Goal: Communication & Community: Answer question/provide support

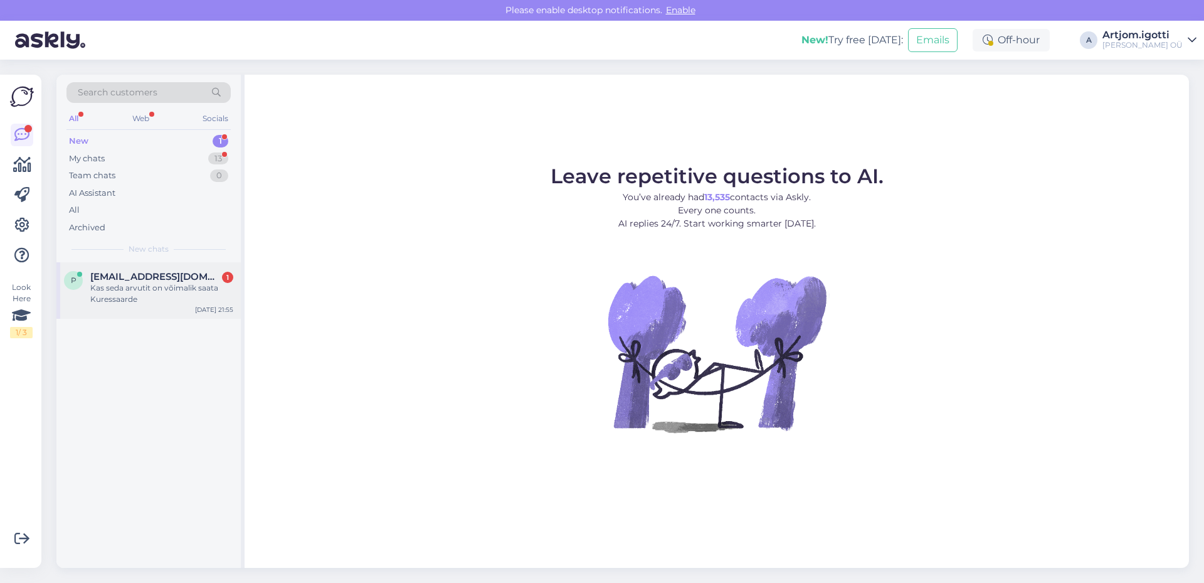
click at [173, 284] on div "Kas seda arvutit on võimalik saata Kuressaarde" at bounding box center [161, 293] width 143 height 23
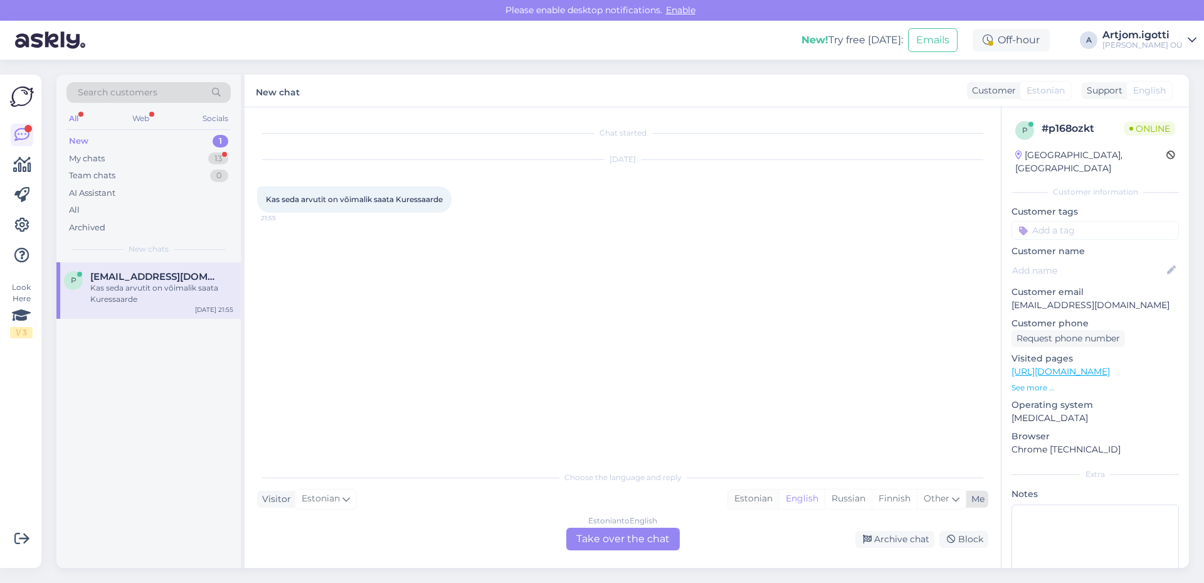
click at [733, 501] on div "Estonian" at bounding box center [753, 498] width 51 height 19
click at [617, 531] on div "Estonian to Estonian Take over the chat" at bounding box center [623, 539] width 114 height 23
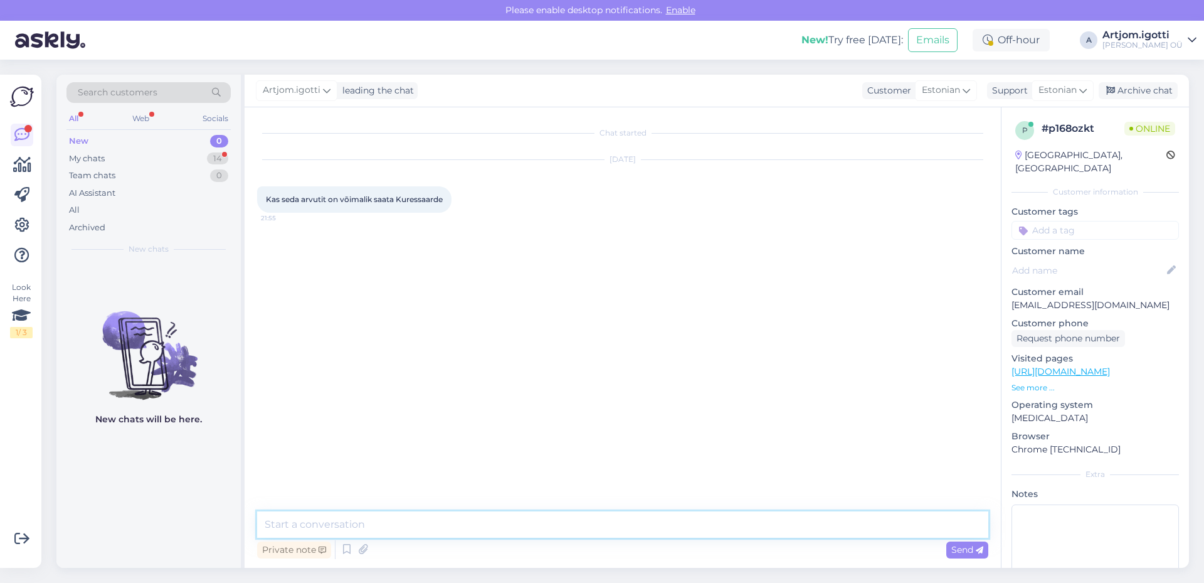
click at [459, 529] on textarea at bounding box center [622, 524] width 731 height 26
type textarea "[PERSON_NAME]"
type textarea "Tere Millisest arvutist meie räägime?"
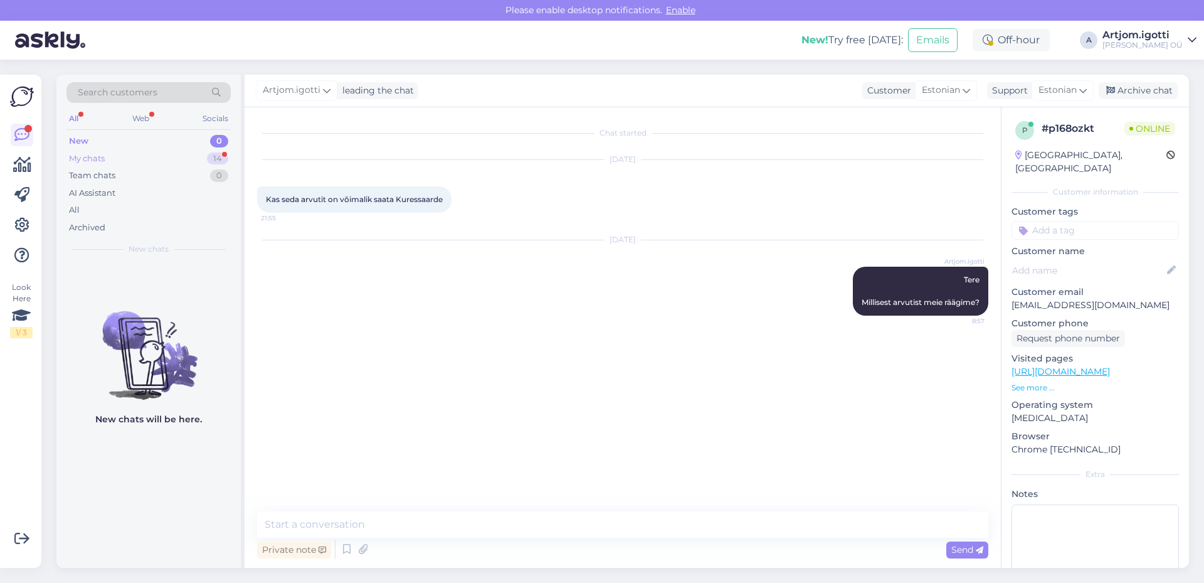
click at [131, 155] on div "My chats 14" at bounding box center [148, 159] width 164 height 18
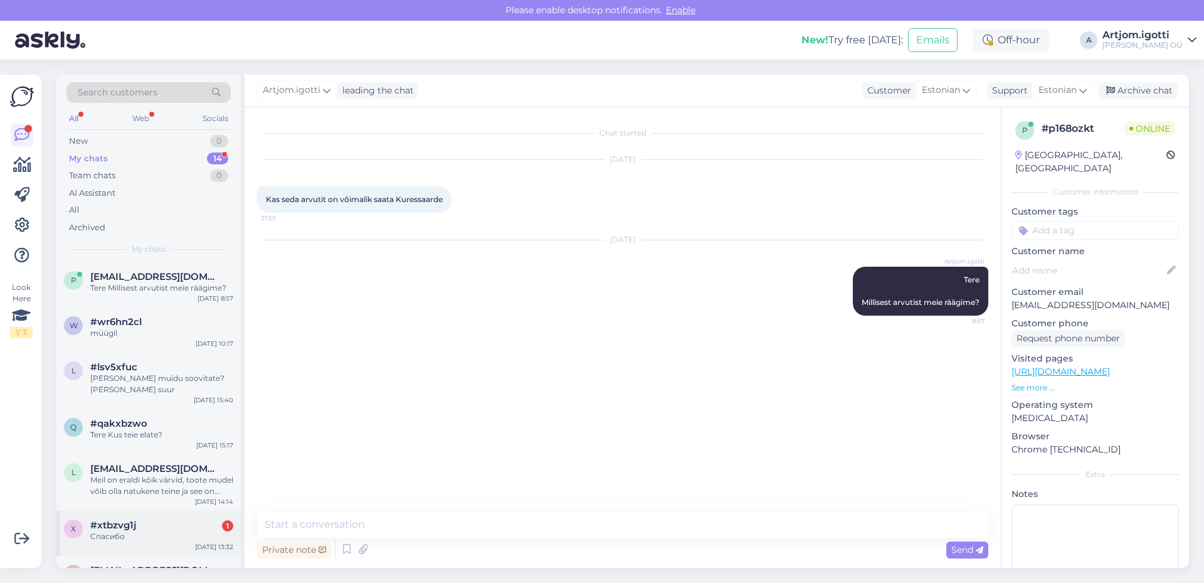
click at [165, 524] on div "#xtbzvg1j 1" at bounding box center [161, 524] width 143 height 11
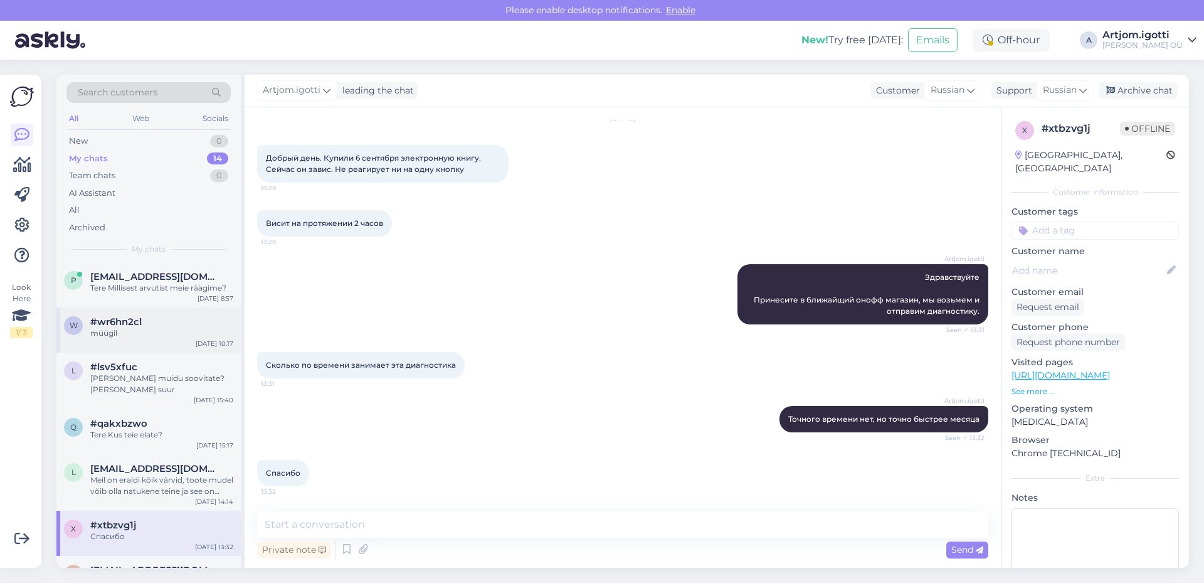
click at [144, 316] on div "#wr6hn2cl" at bounding box center [161, 321] width 143 height 11
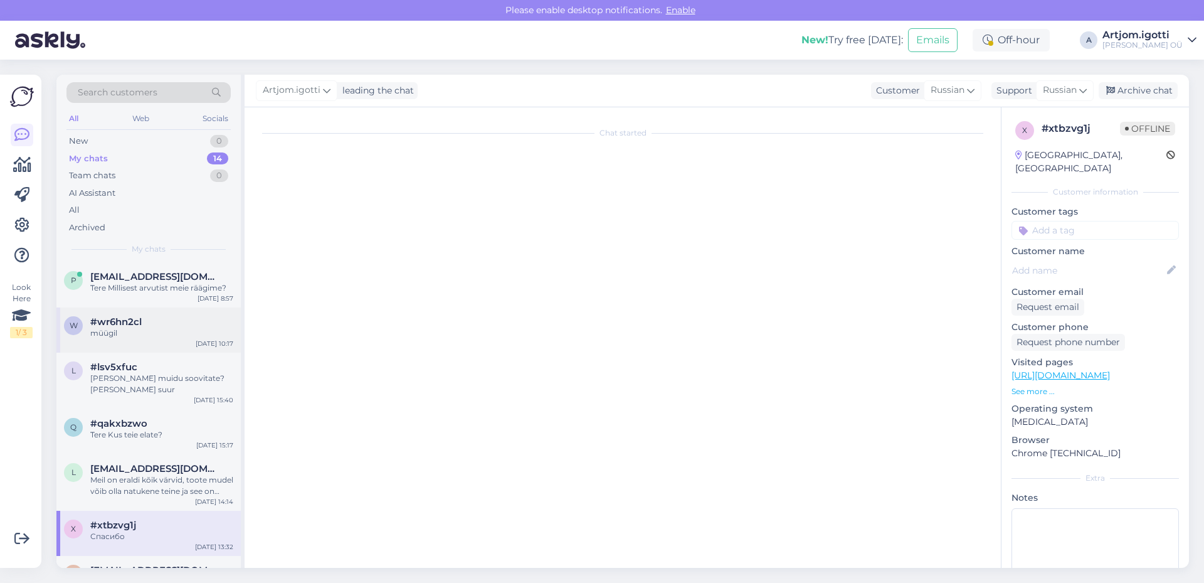
scroll to position [587, 0]
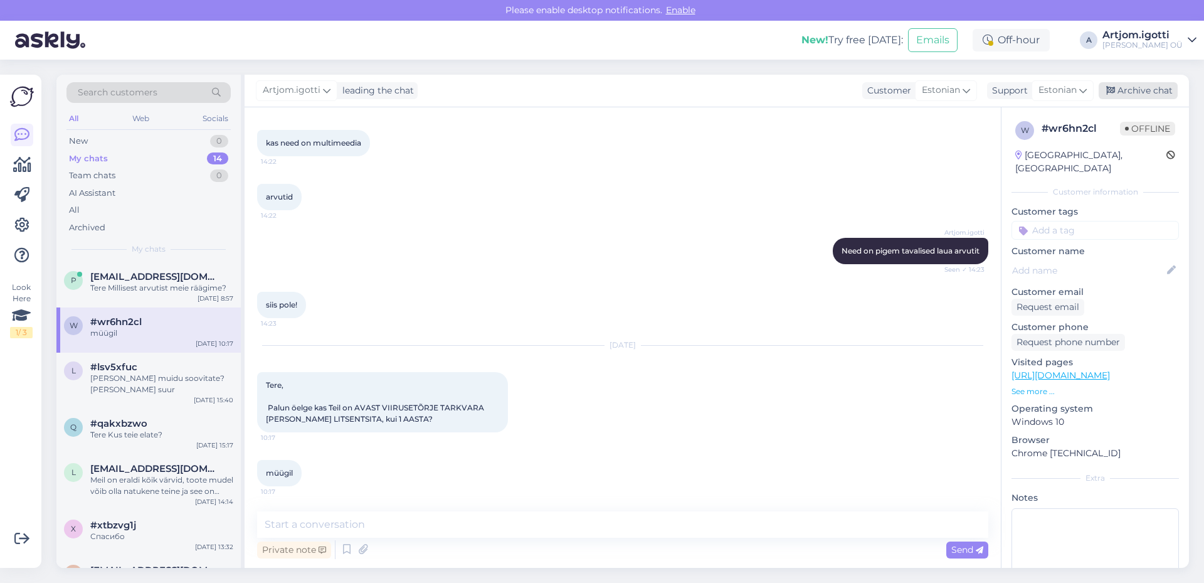
click at [1141, 85] on div "Archive chat" at bounding box center [1138, 90] width 79 height 17
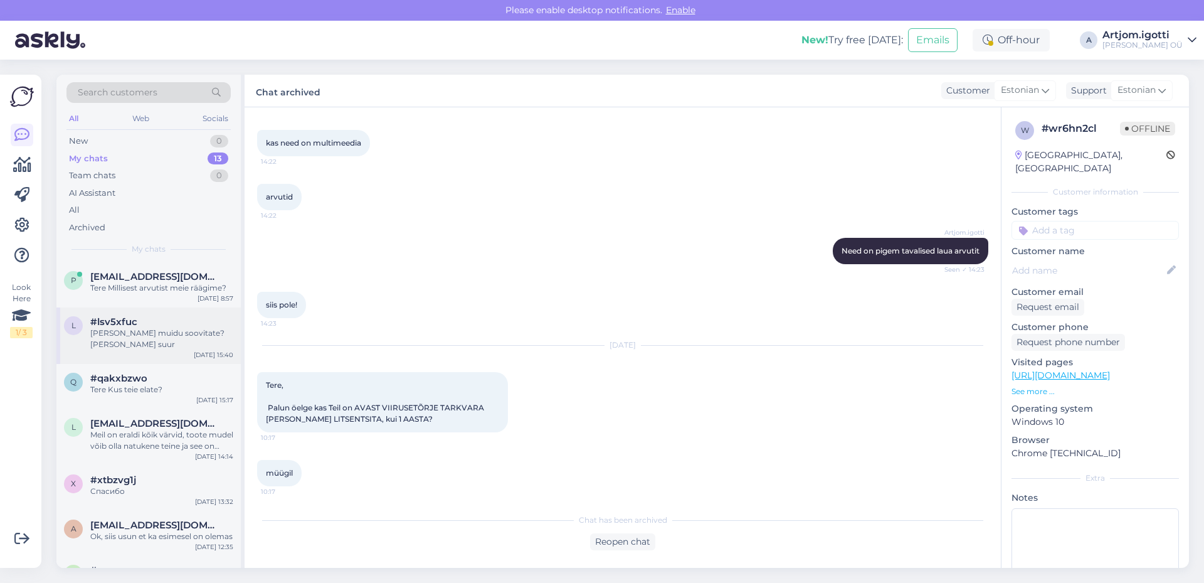
click at [210, 319] on div "#lsv5xfuc" at bounding box center [161, 321] width 143 height 11
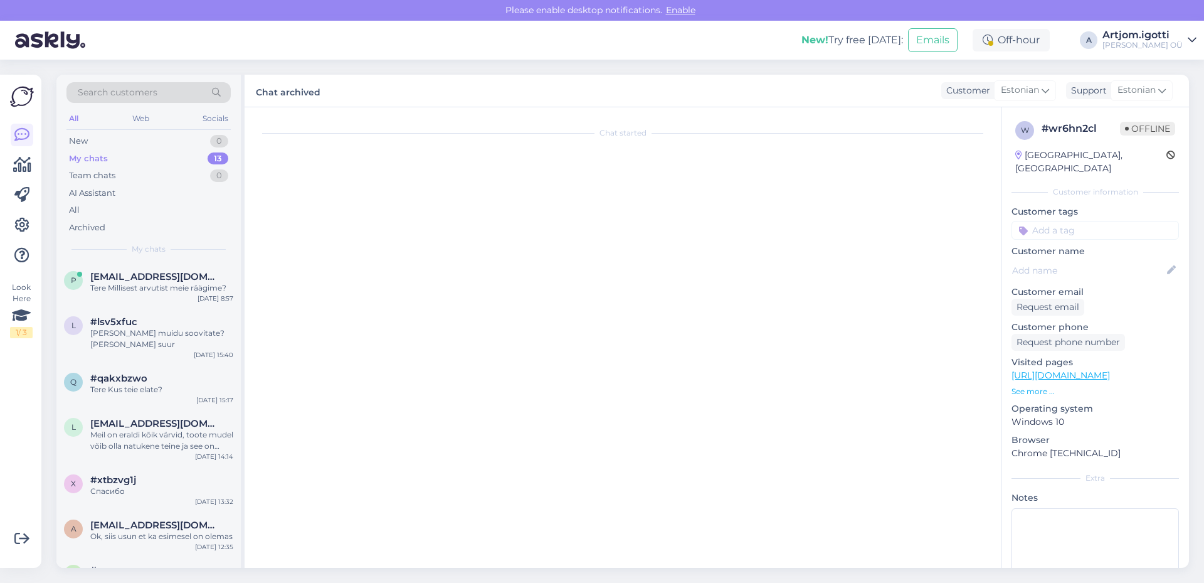
scroll to position [41, 0]
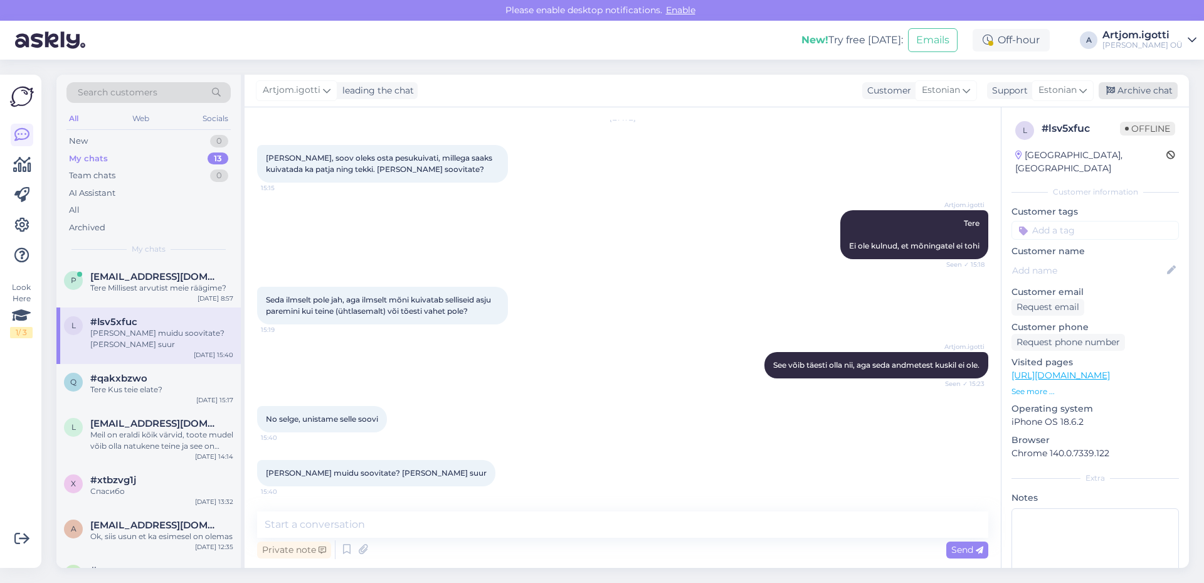
click at [1124, 84] on div "Archive chat" at bounding box center [1138, 90] width 79 height 17
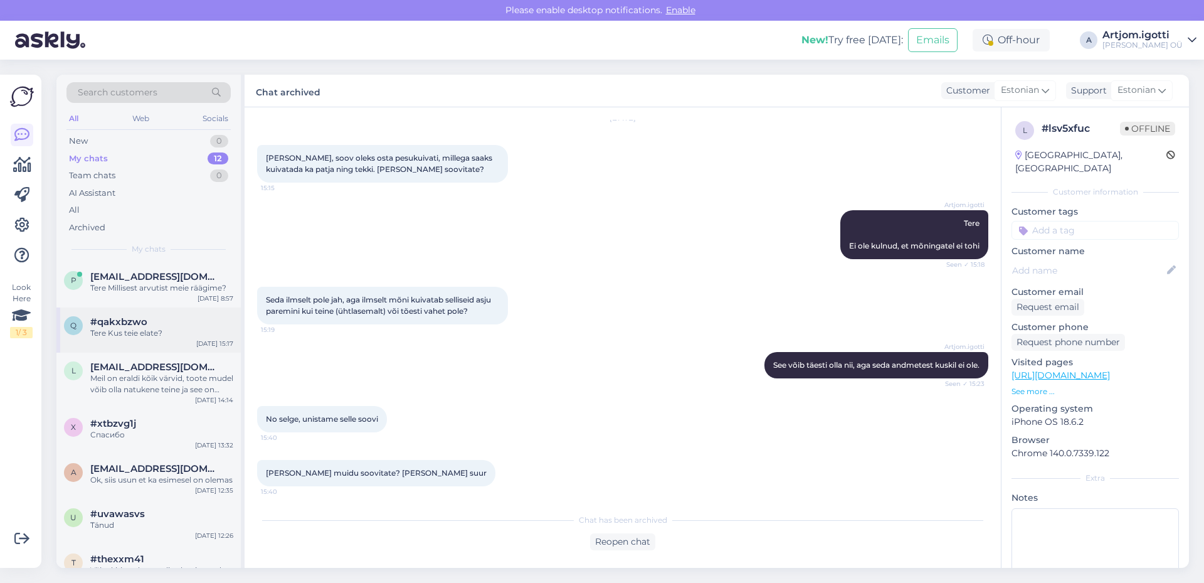
click at [199, 322] on div "#qakxbzwo" at bounding box center [161, 321] width 143 height 11
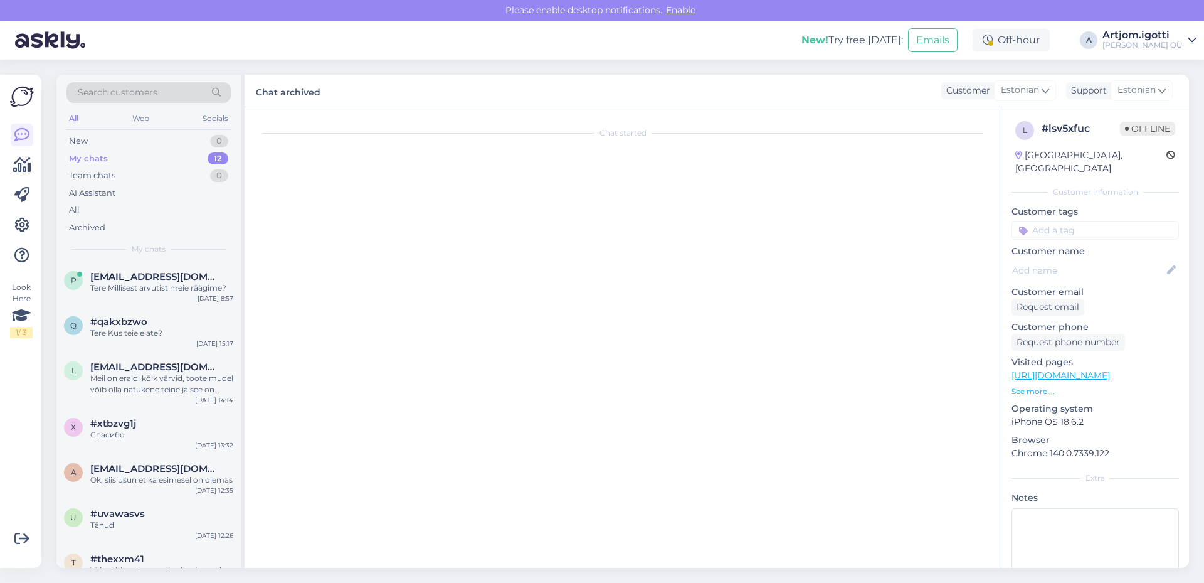
scroll to position [0, 0]
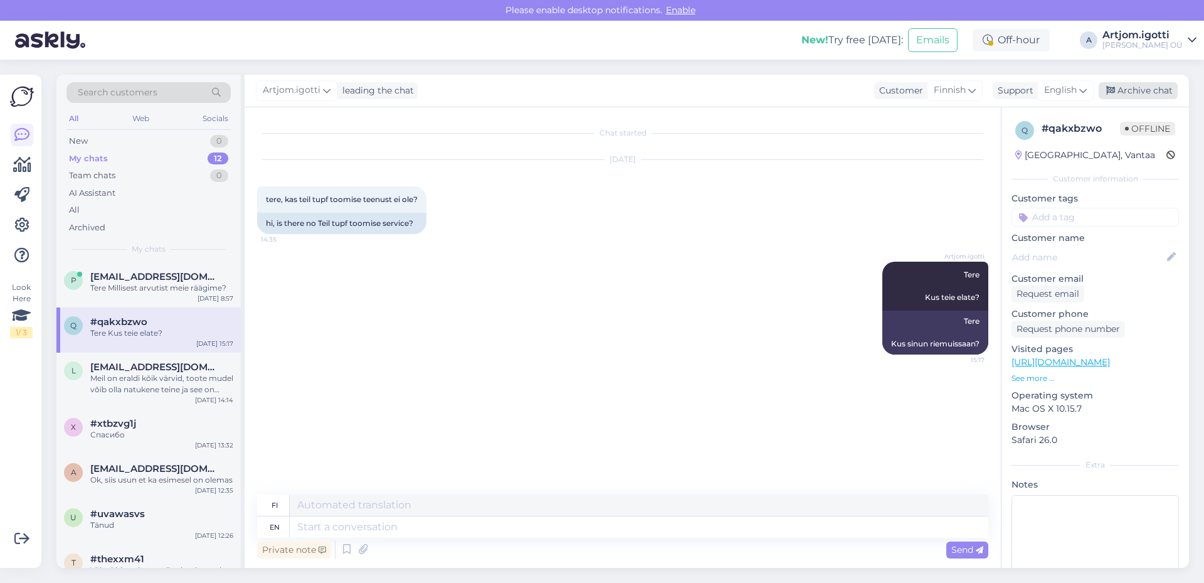
click at [1139, 88] on div "Archive chat" at bounding box center [1138, 90] width 79 height 17
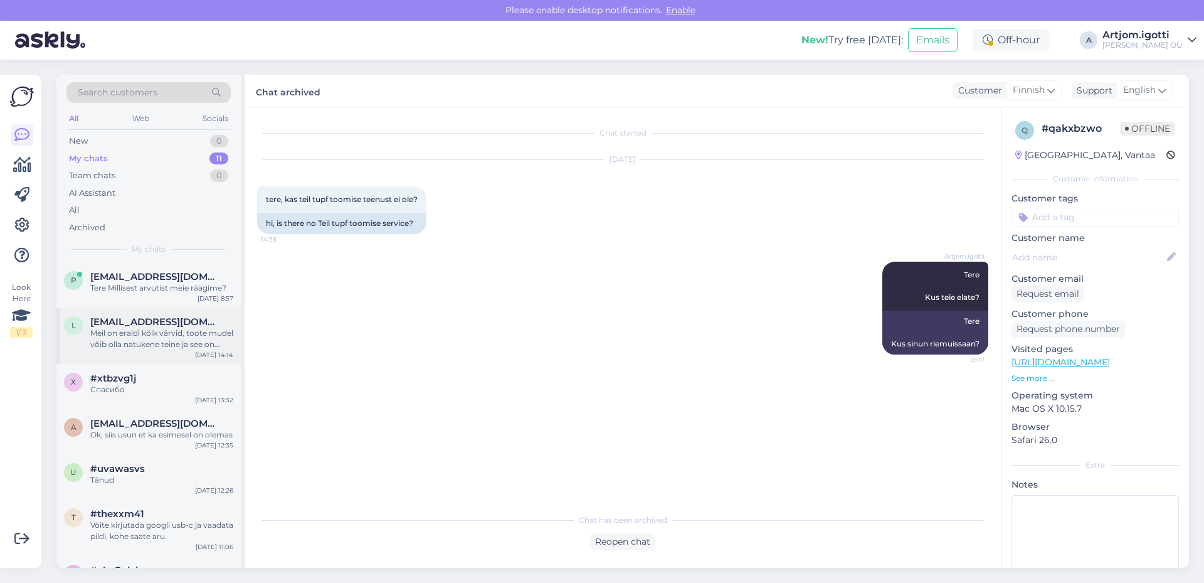
click at [152, 322] on span "[EMAIL_ADDRESS][DOMAIN_NAME]" at bounding box center [155, 321] width 130 height 11
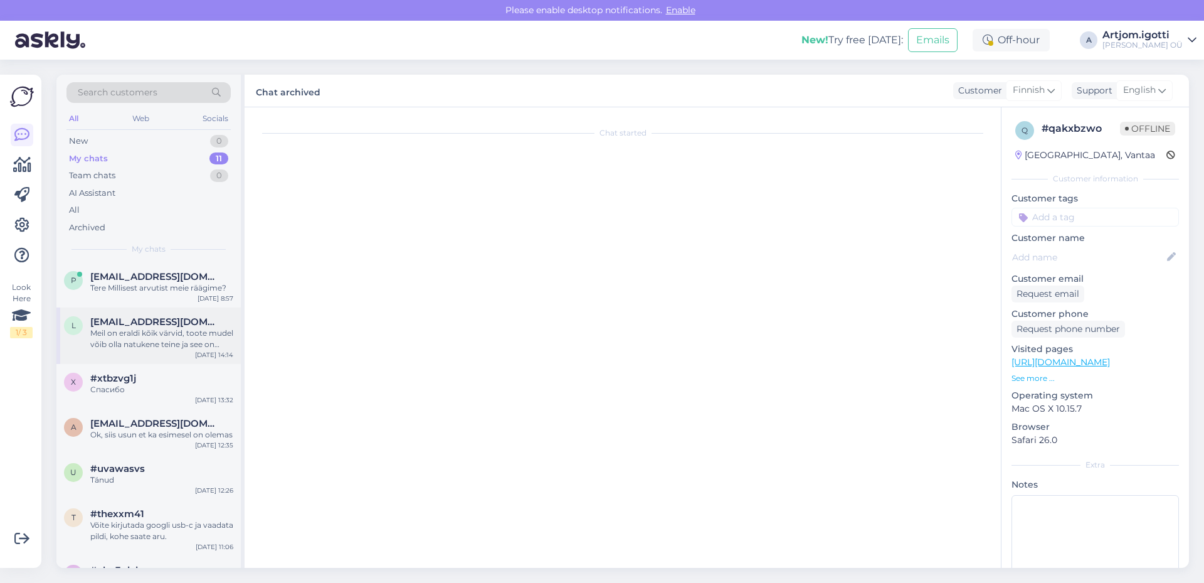
scroll to position [113, 0]
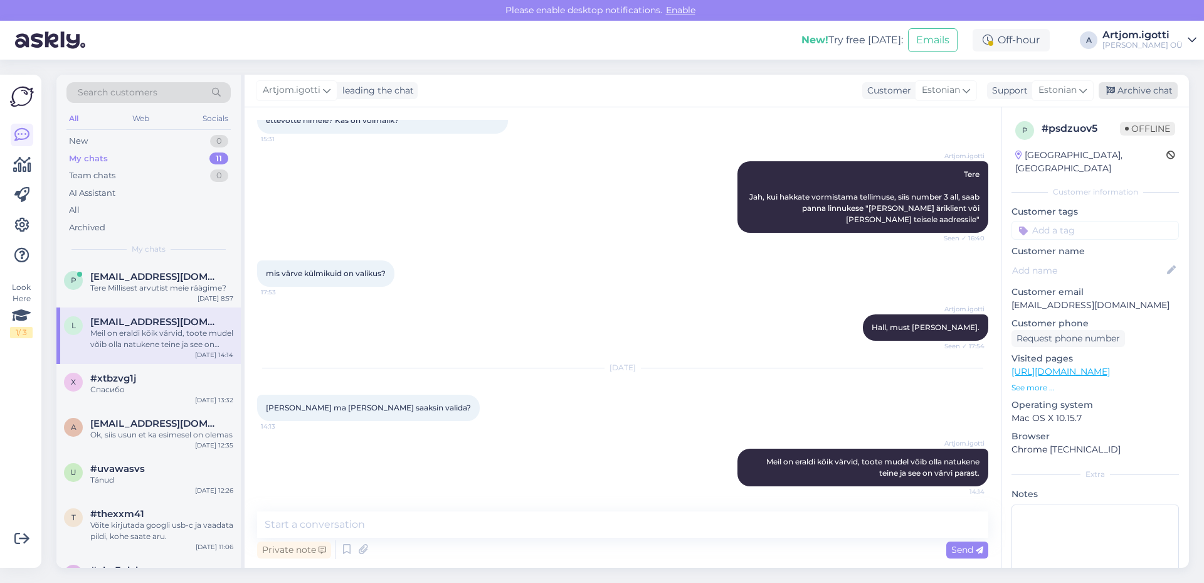
click at [1118, 92] on div "Archive chat" at bounding box center [1138, 90] width 79 height 17
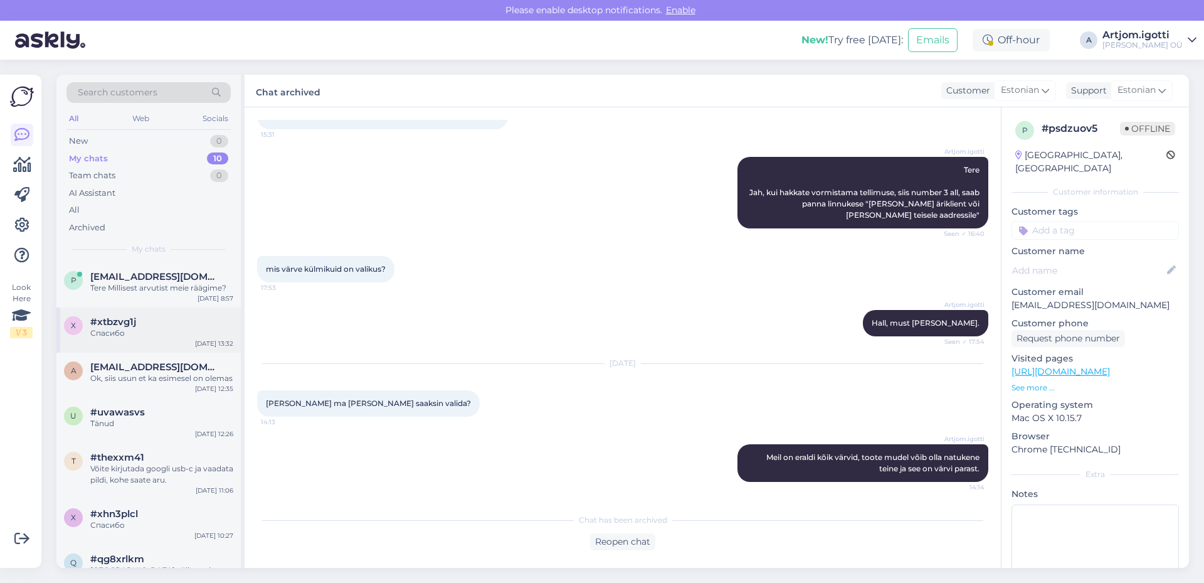
click at [200, 336] on div "Спасибо" at bounding box center [161, 332] width 143 height 11
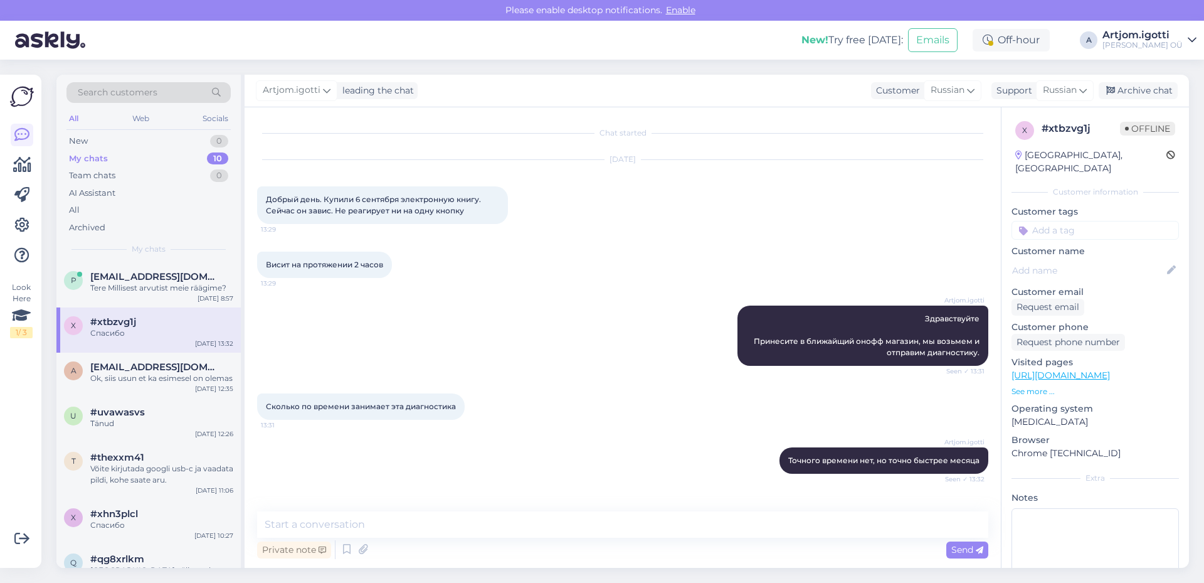
scroll to position [41, 0]
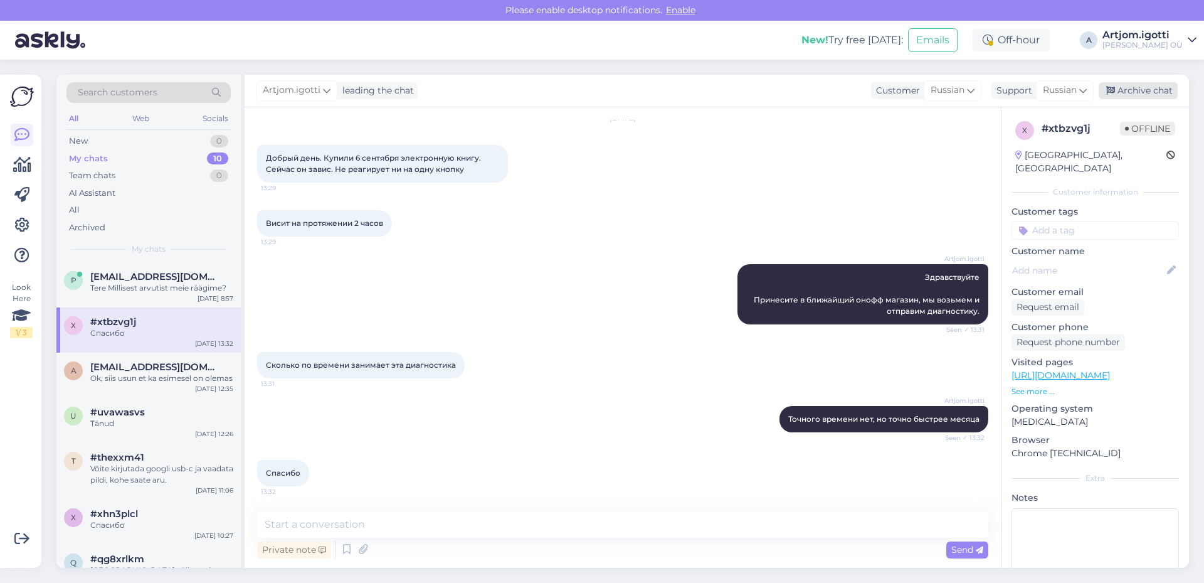
click at [1136, 90] on div "Archive chat" at bounding box center [1138, 90] width 79 height 17
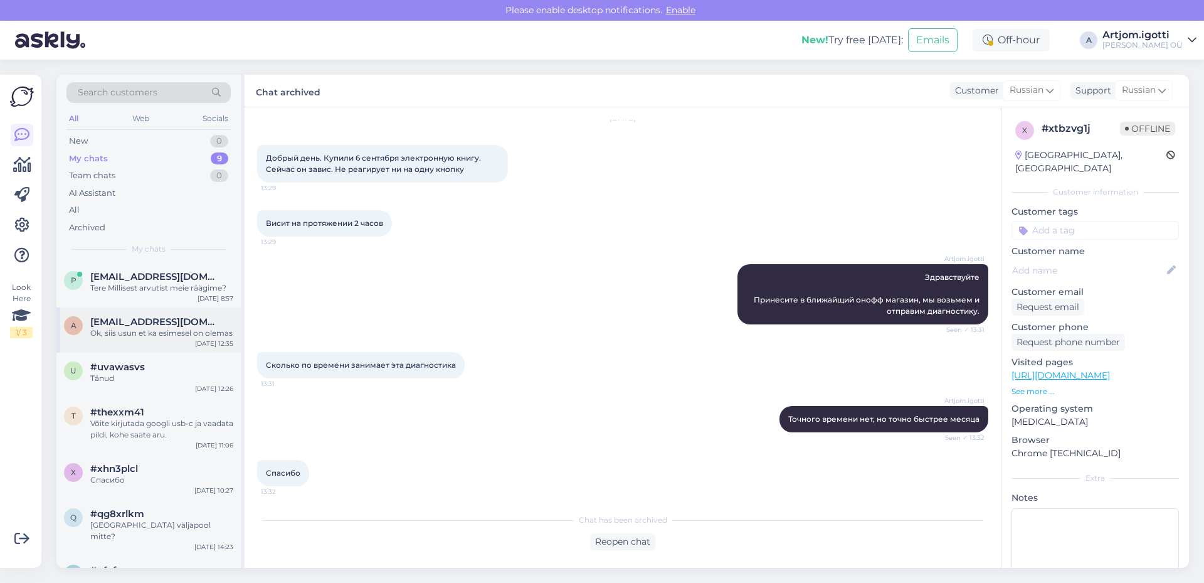
click at [179, 325] on span "[EMAIL_ADDRESS][DOMAIN_NAME]" at bounding box center [155, 321] width 130 height 11
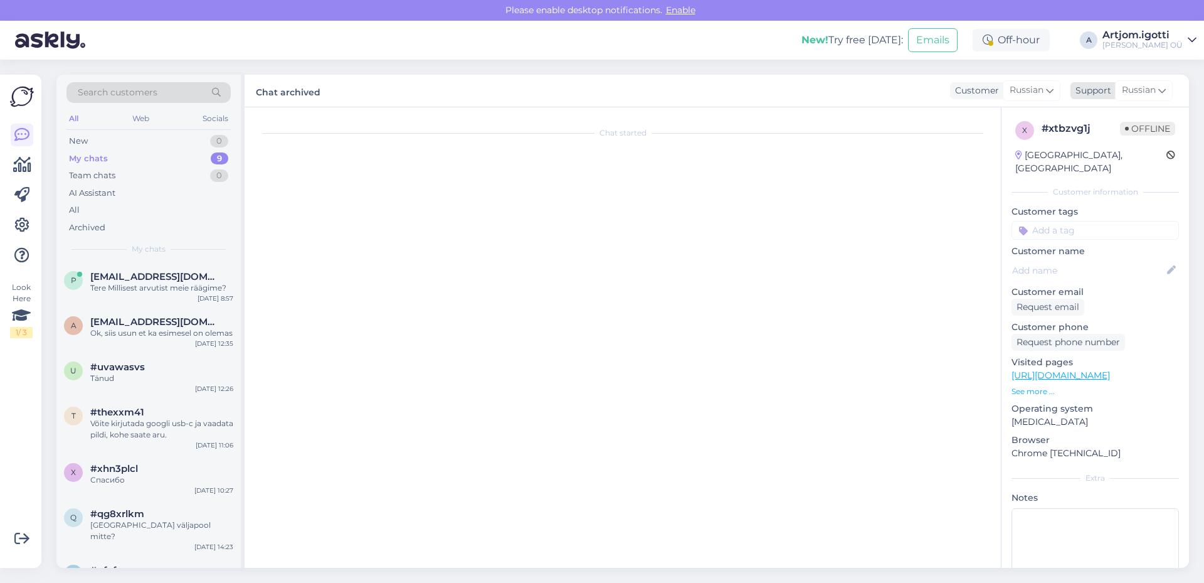
scroll to position [95, 0]
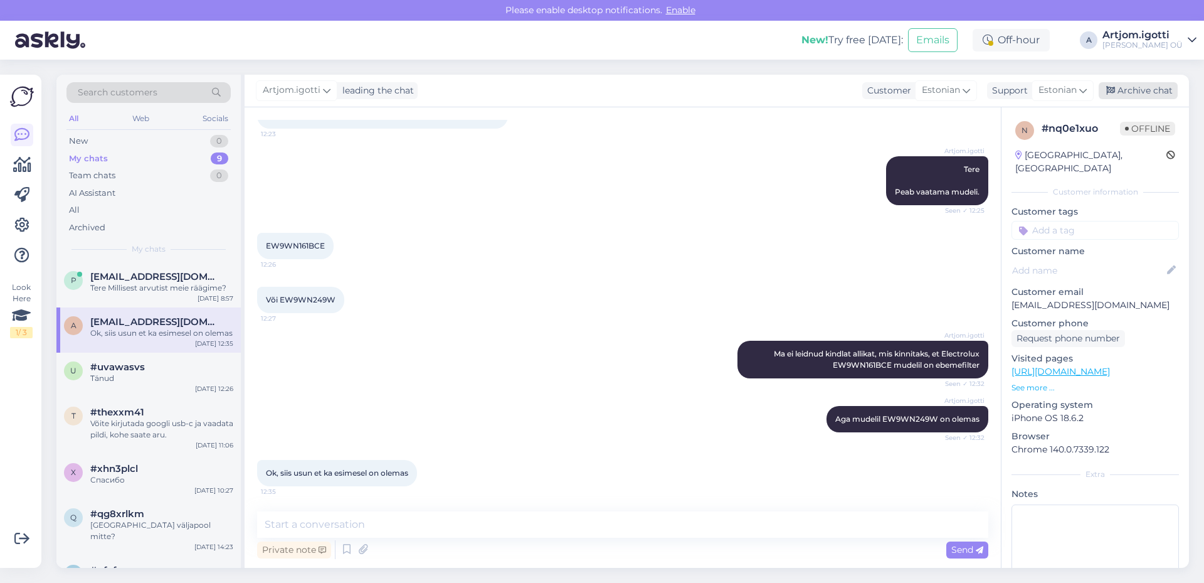
click at [1150, 83] on div "Archive chat" at bounding box center [1138, 90] width 79 height 17
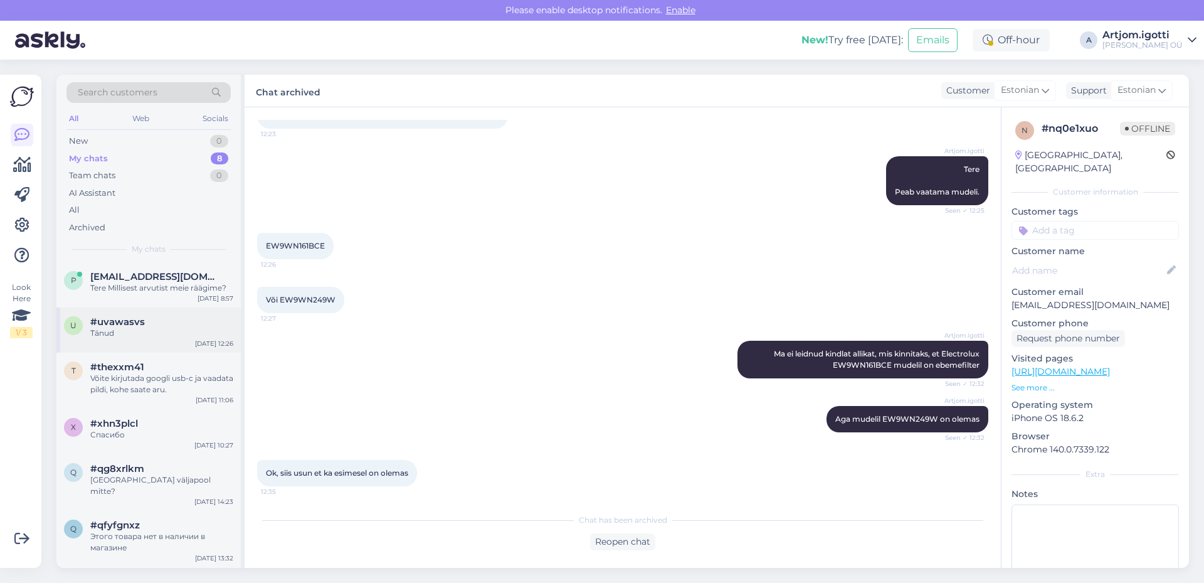
click at [139, 326] on span "#uvawasvs" at bounding box center [117, 321] width 55 height 11
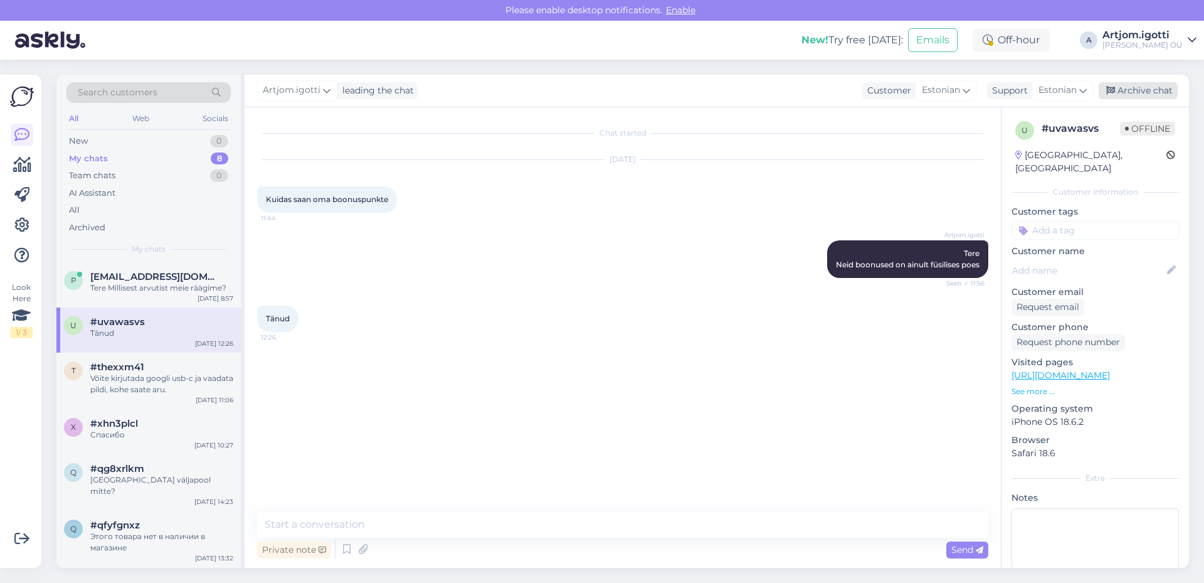
click at [1142, 90] on div "Archive chat" at bounding box center [1138, 90] width 79 height 17
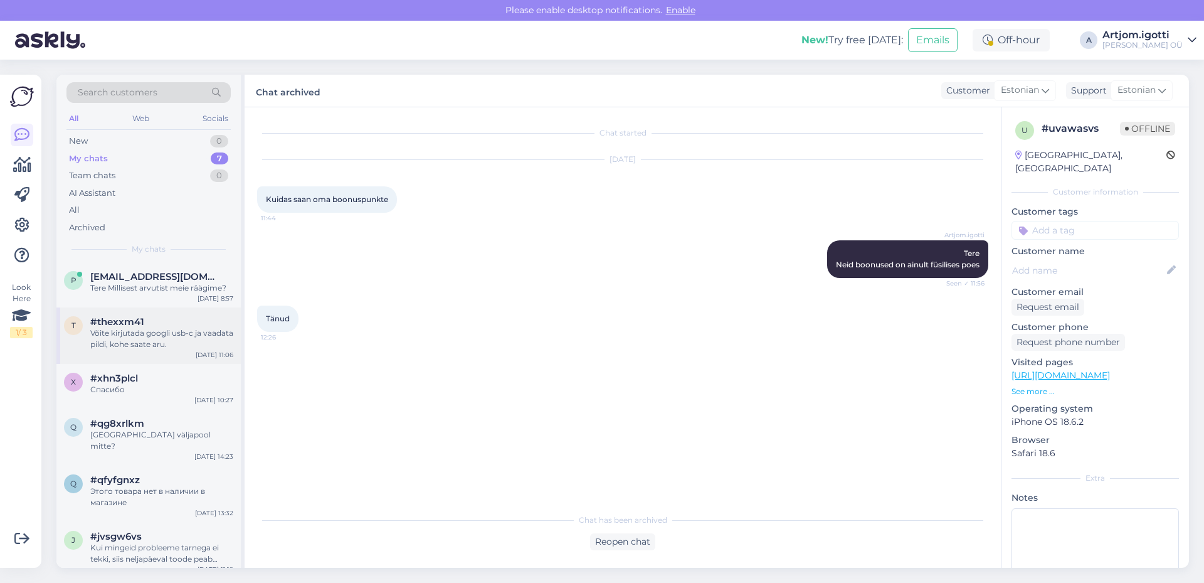
click at [194, 334] on div "Võite kirjutada googli usb-c ja vaadata pildi, kohe saate aru." at bounding box center [161, 338] width 143 height 23
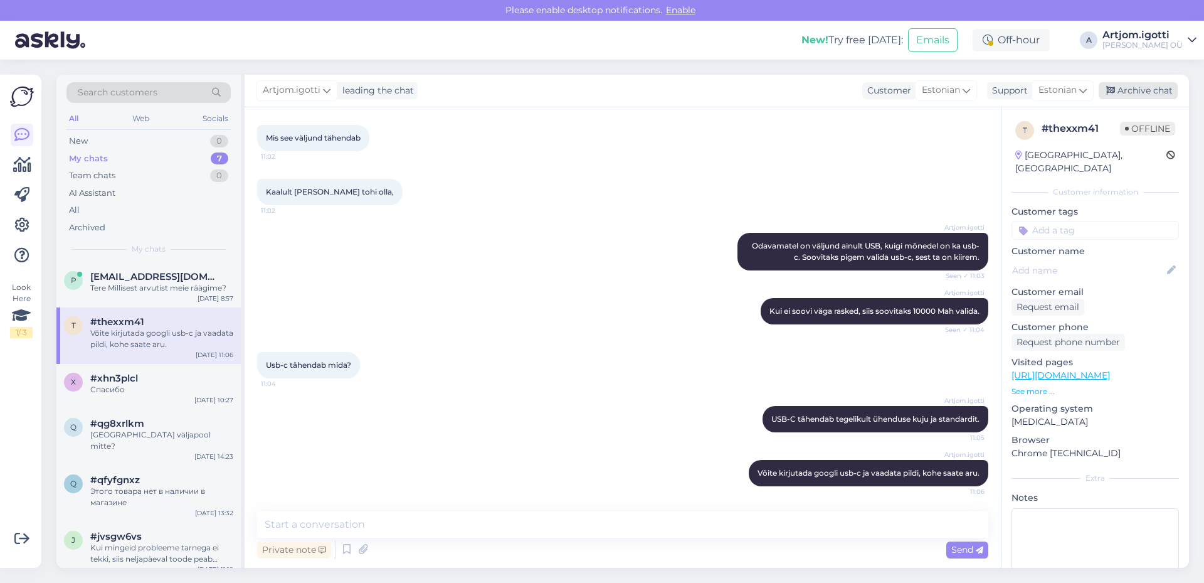
click at [1129, 91] on div "Archive chat" at bounding box center [1138, 90] width 79 height 17
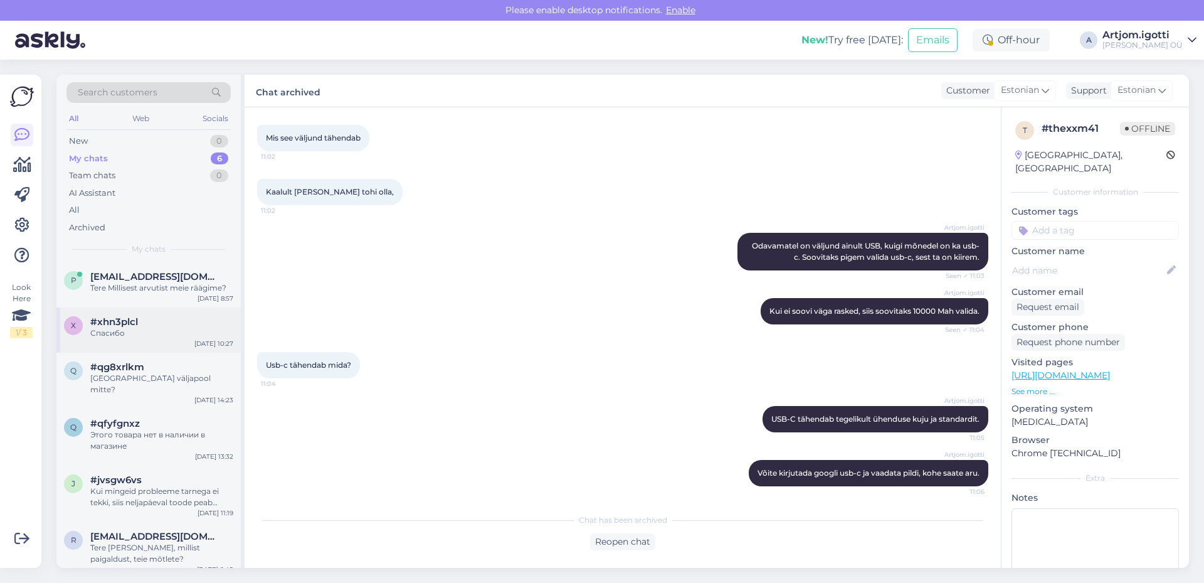
click at [183, 312] on div "x #xhn3plcl Спасибо [DATE] 10:27" at bounding box center [148, 329] width 184 height 45
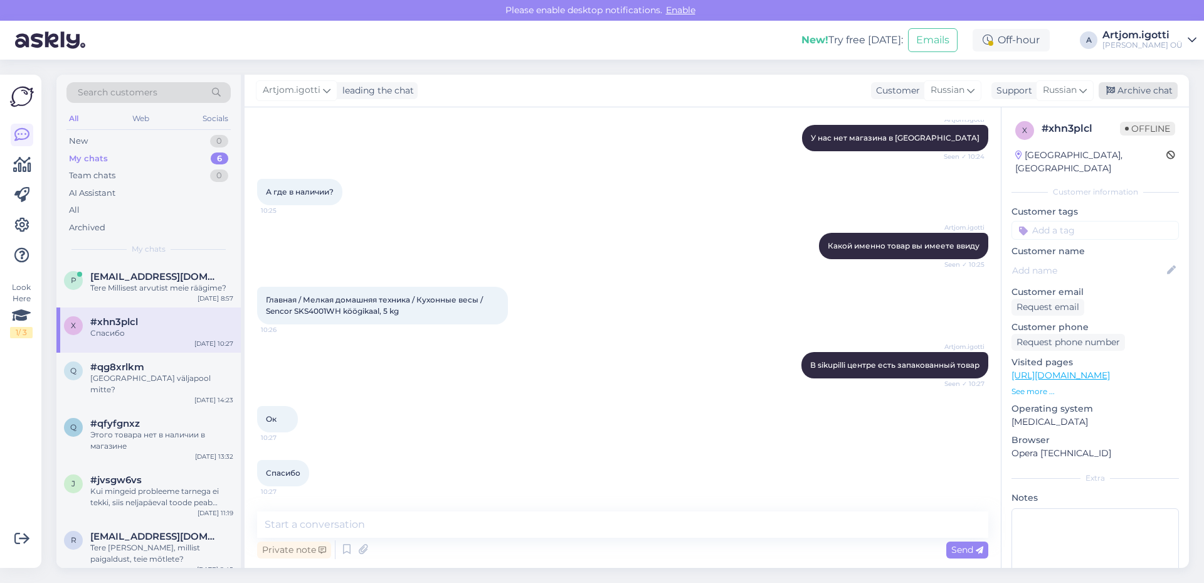
click at [1117, 93] on div "Archive chat" at bounding box center [1138, 90] width 79 height 17
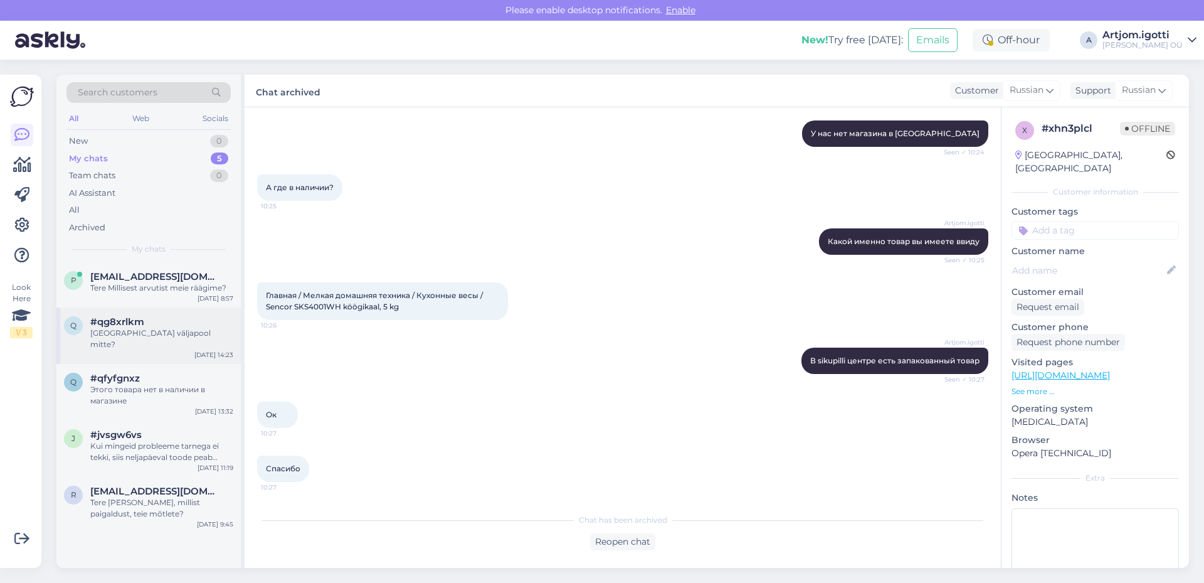
click at [208, 313] on div "q #qg8xrlkm [GEOGRAPHIC_DATA] väljapool mitte? [DATE] 14:23" at bounding box center [148, 335] width 184 height 56
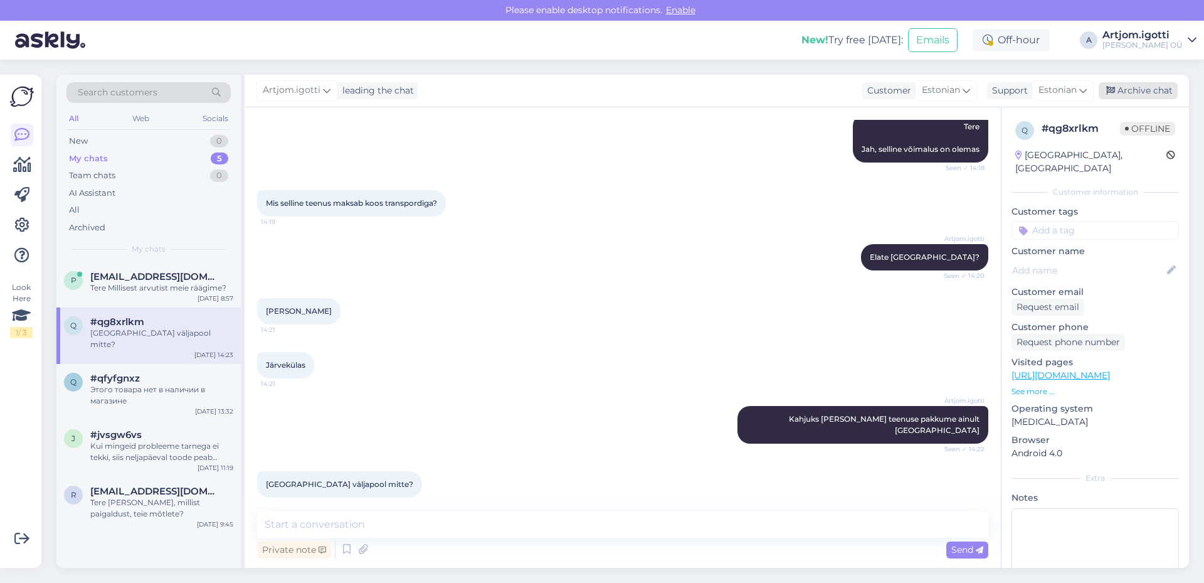
click at [1128, 92] on div "Archive chat" at bounding box center [1138, 90] width 79 height 17
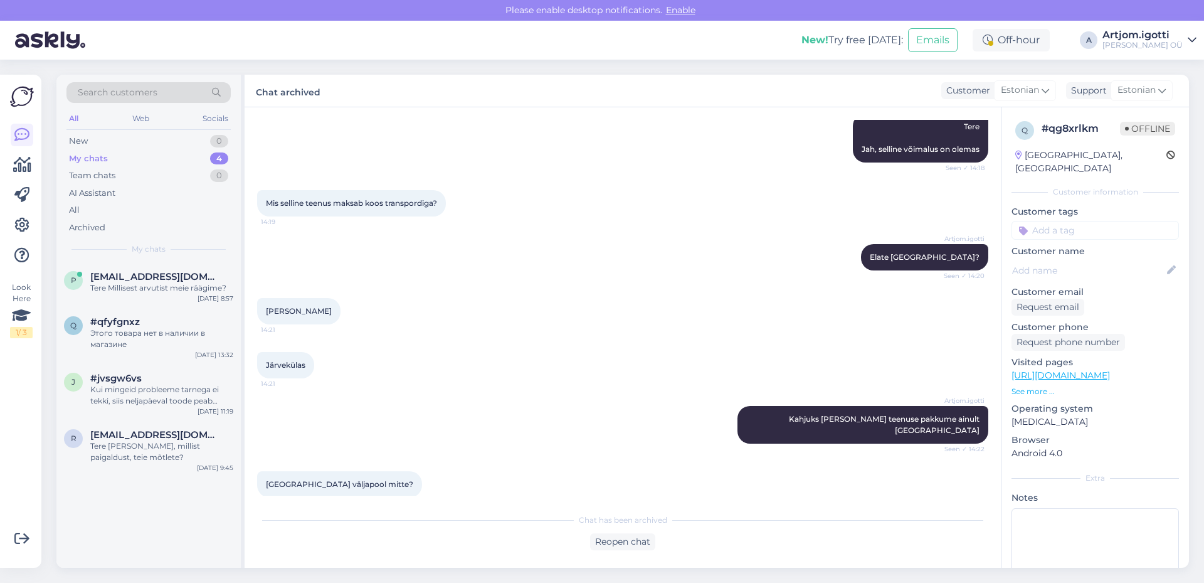
click at [146, 339] on div "Этого товара нет в наличии в магазине" at bounding box center [161, 338] width 143 height 23
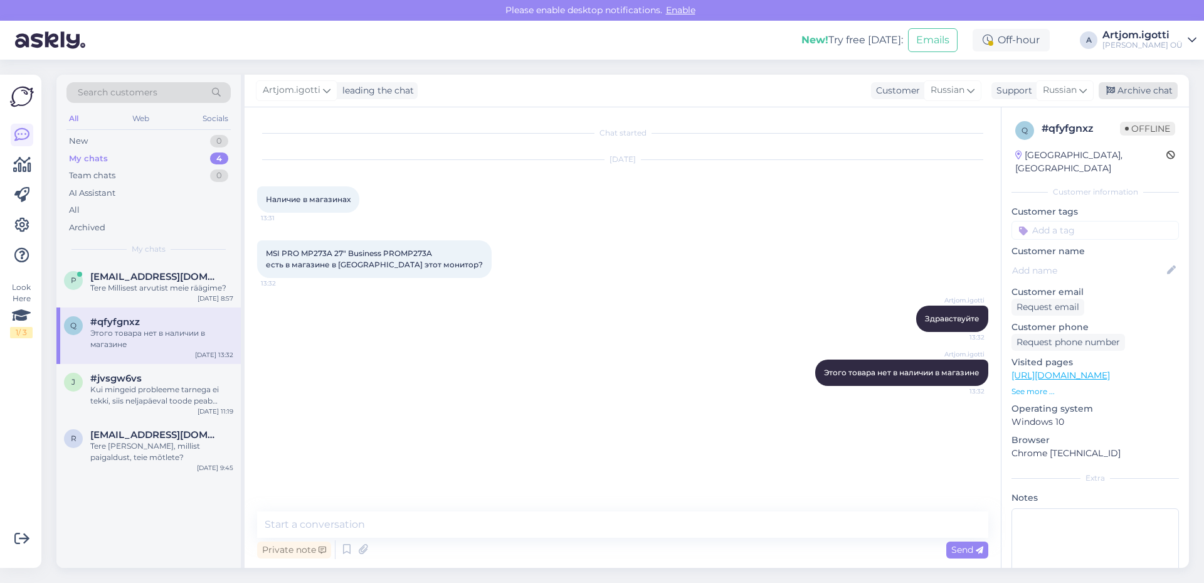
click at [1122, 96] on div "Archive chat" at bounding box center [1138, 90] width 79 height 17
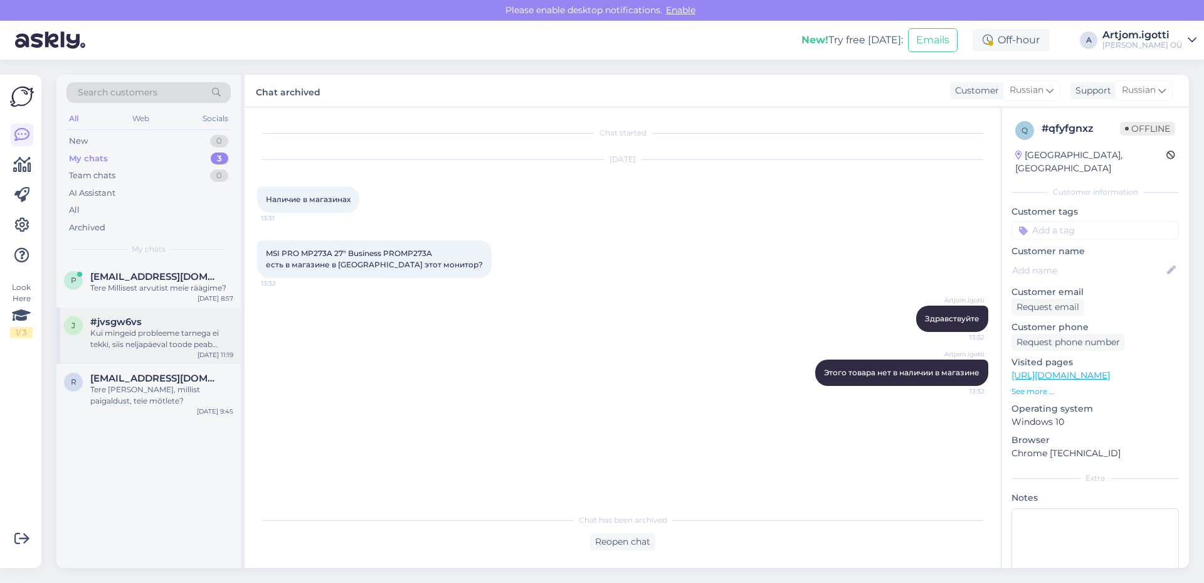
click at [201, 341] on div "Kui mingeid probleeme tarnega ei tekki, siis neljapäeval toode peab [PERSON_NAM…" at bounding box center [161, 338] width 143 height 23
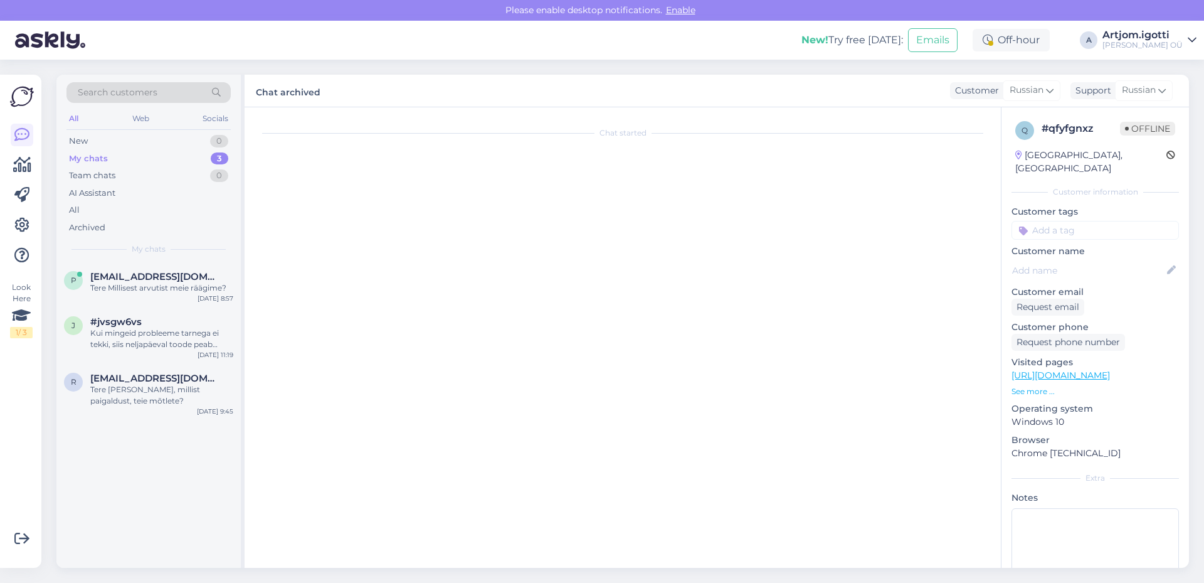
scroll to position [529, 0]
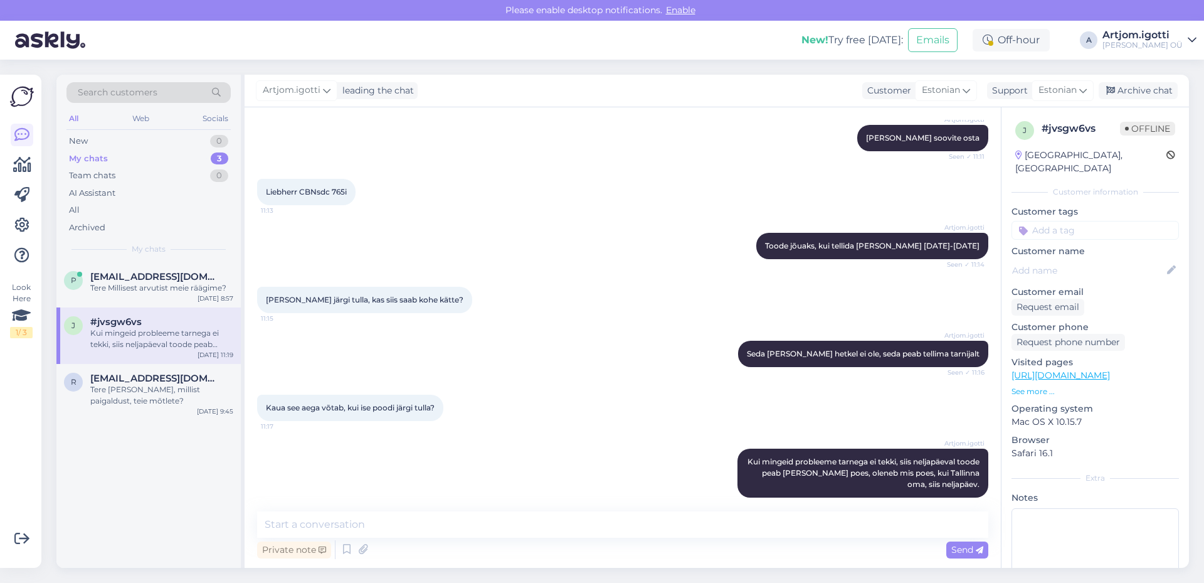
drag, startPoint x: 1129, startPoint y: 91, endPoint x: 977, endPoint y: 149, distance: 163.0
click at [1129, 90] on div "Archive chat" at bounding box center [1138, 90] width 79 height 17
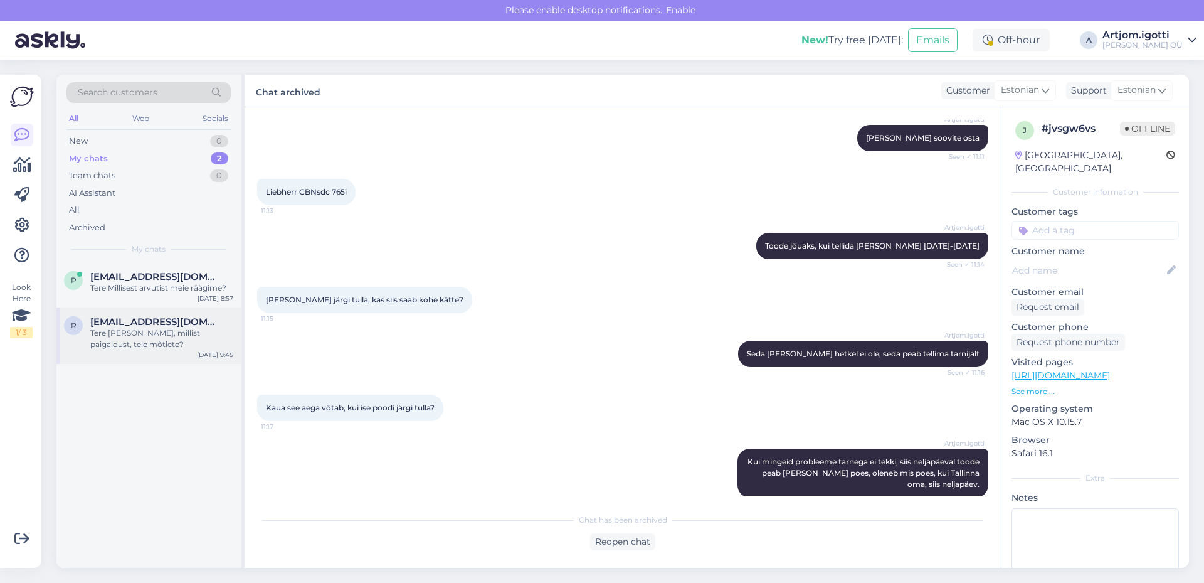
click at [160, 334] on div "Tere [PERSON_NAME], millist paigaldust, teie mõtlete?" at bounding box center [161, 338] width 143 height 23
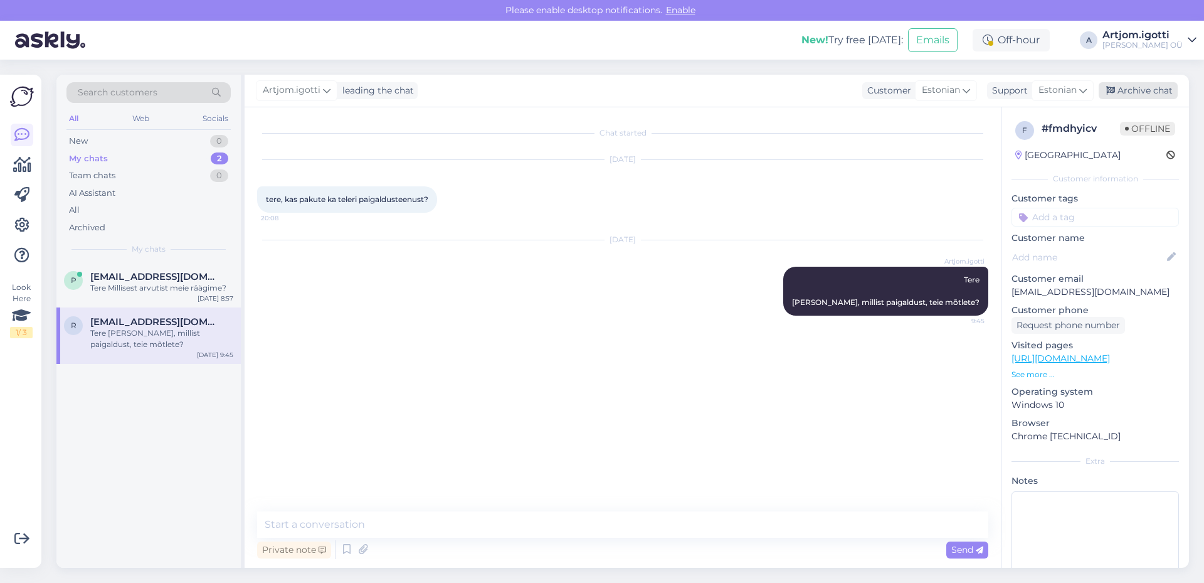
click at [1125, 89] on div "Archive chat" at bounding box center [1138, 90] width 79 height 17
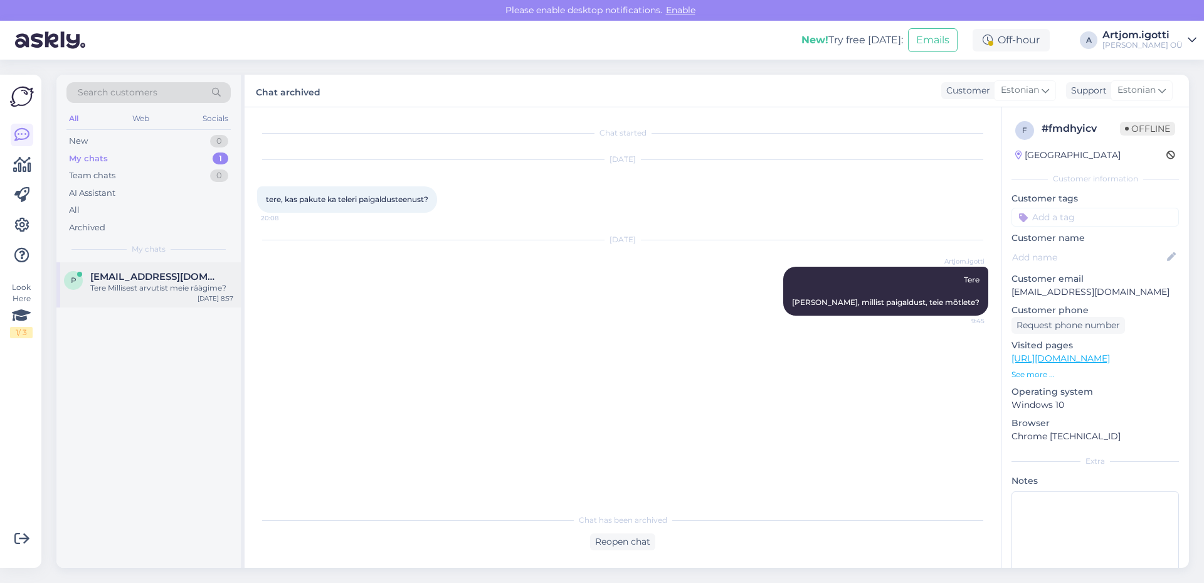
click at [179, 280] on span "[EMAIL_ADDRESS][DOMAIN_NAME]" at bounding box center [155, 276] width 130 height 11
